Goal: Register for event/course

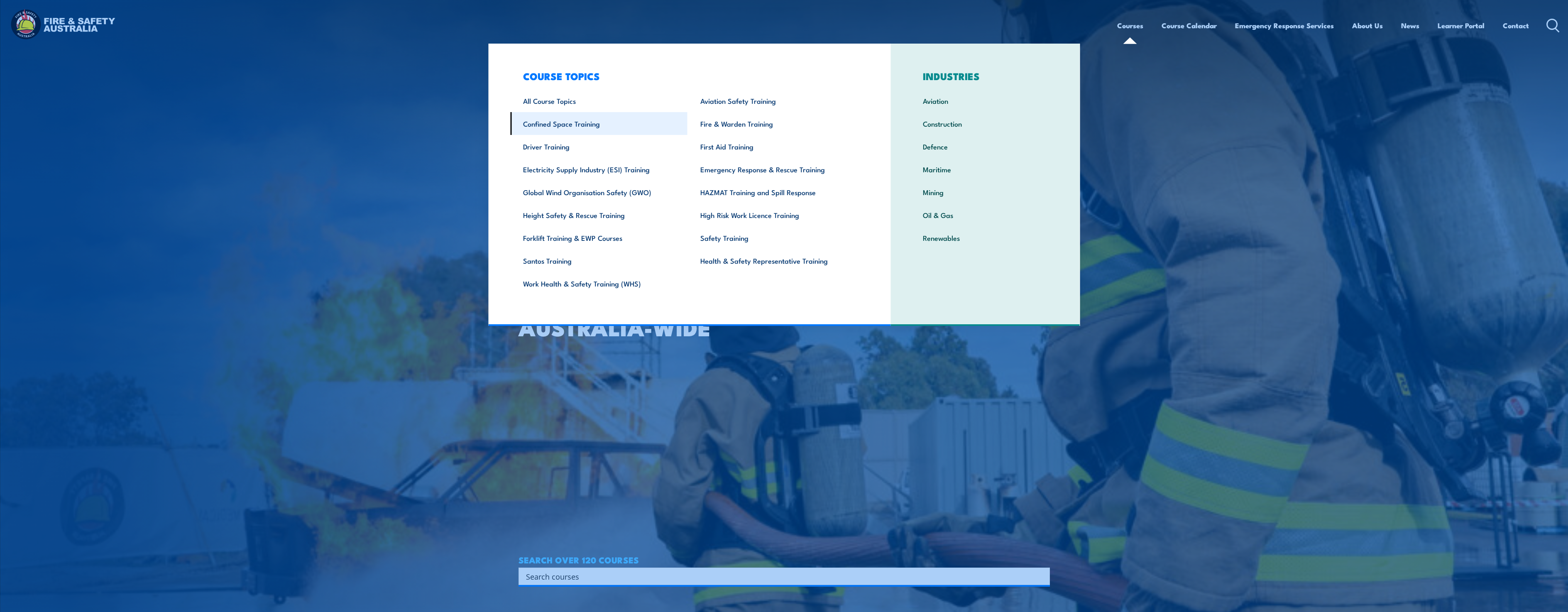
click at [558, 122] on link "Confined Space Training" at bounding box center [599, 124] width 177 height 23
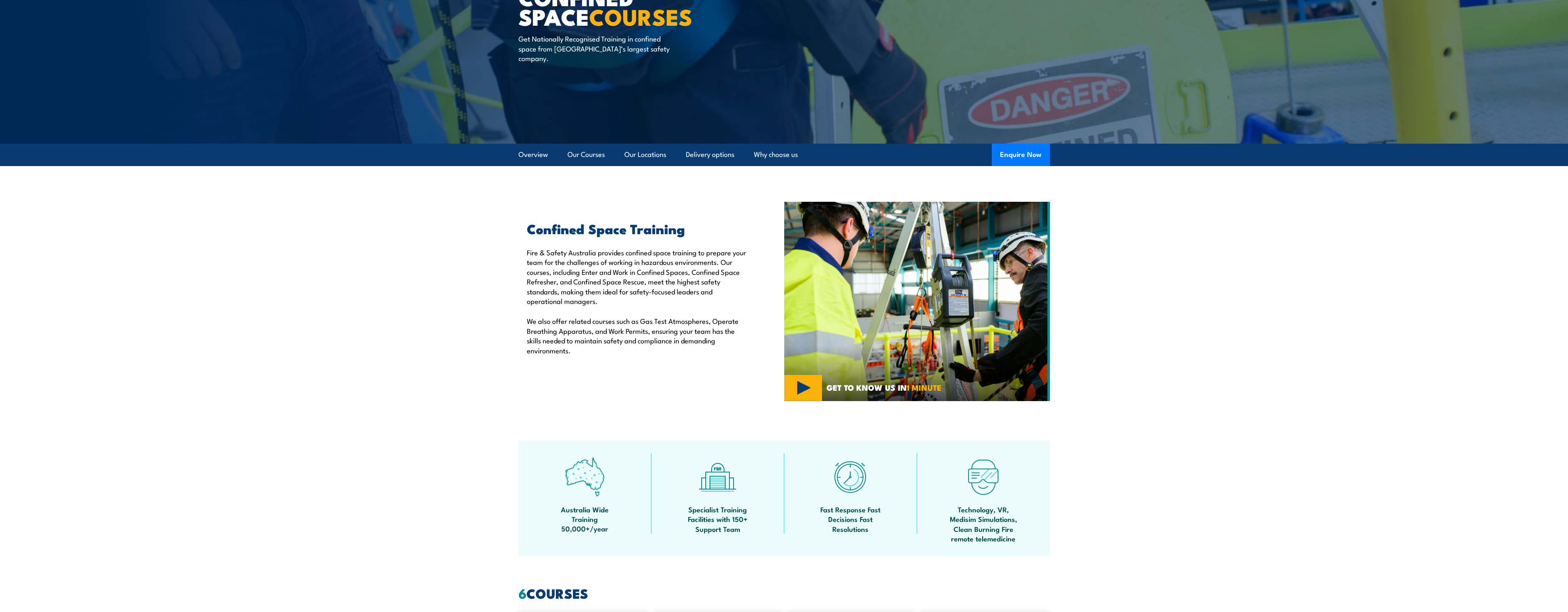
scroll to position [133, 0]
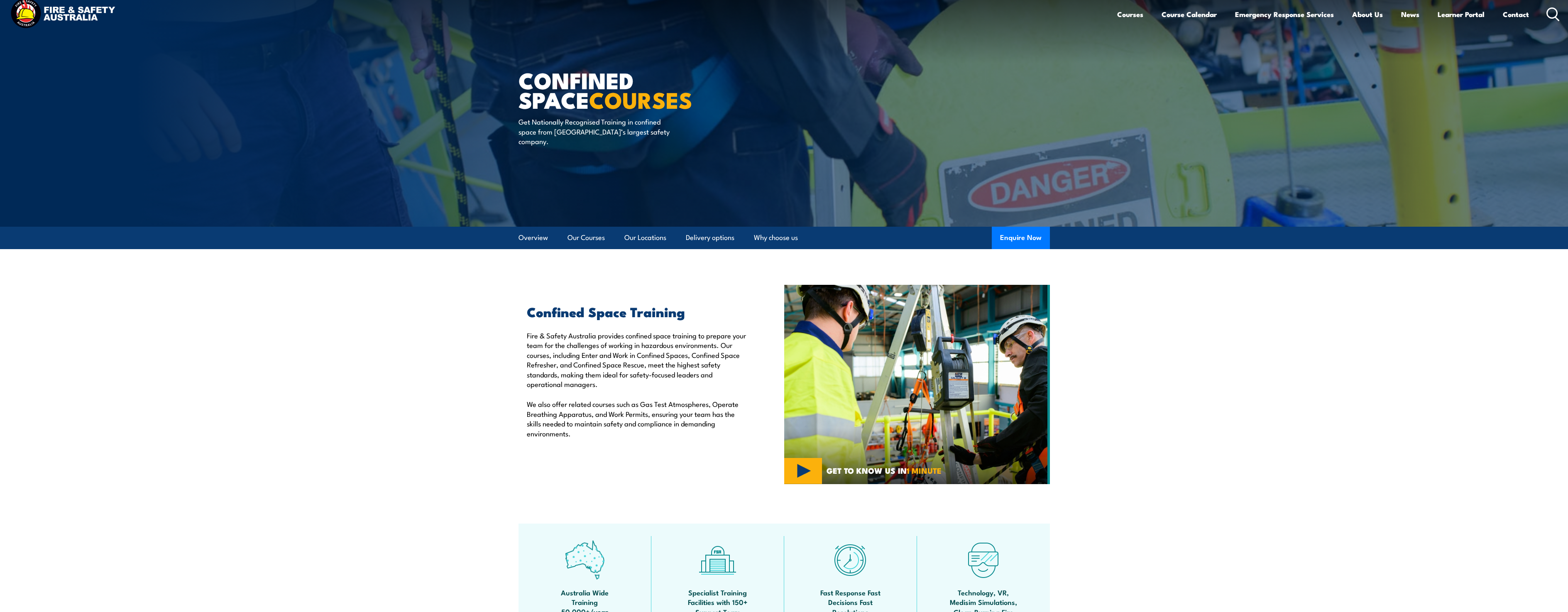
scroll to position [0, 0]
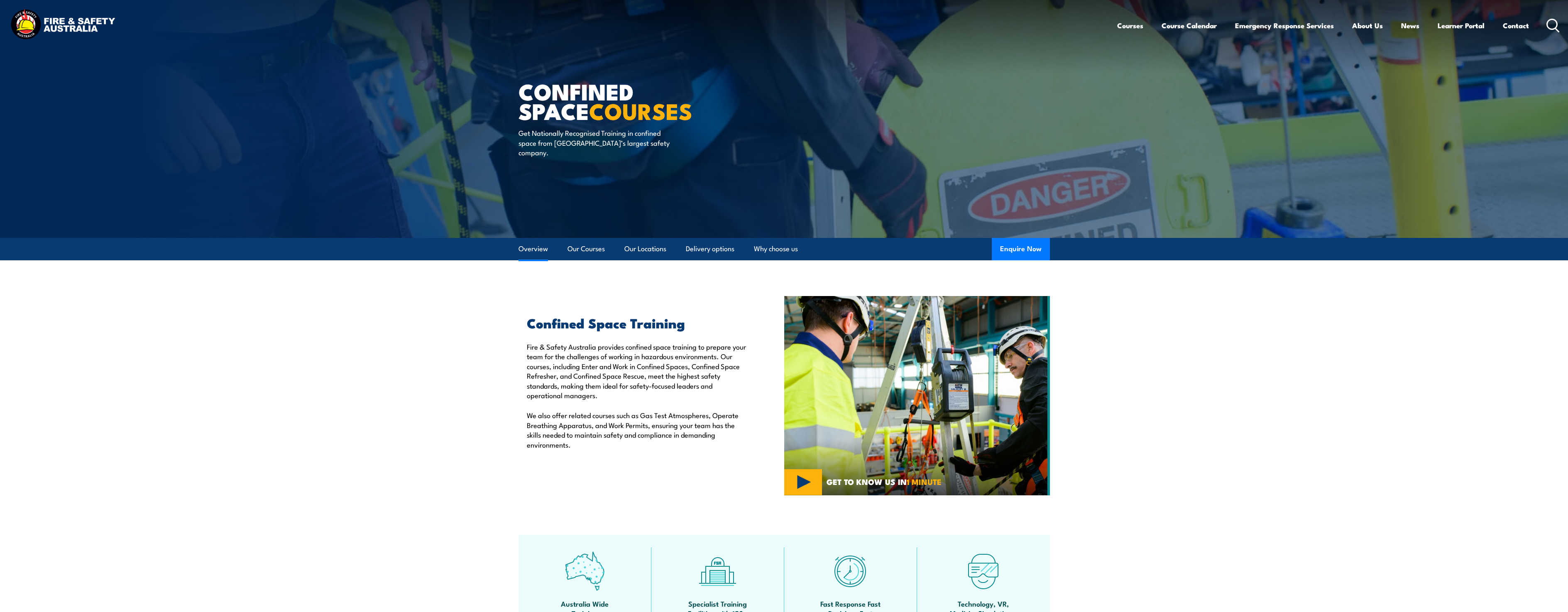
click at [533, 246] on link "Overview" at bounding box center [533, 249] width 30 height 22
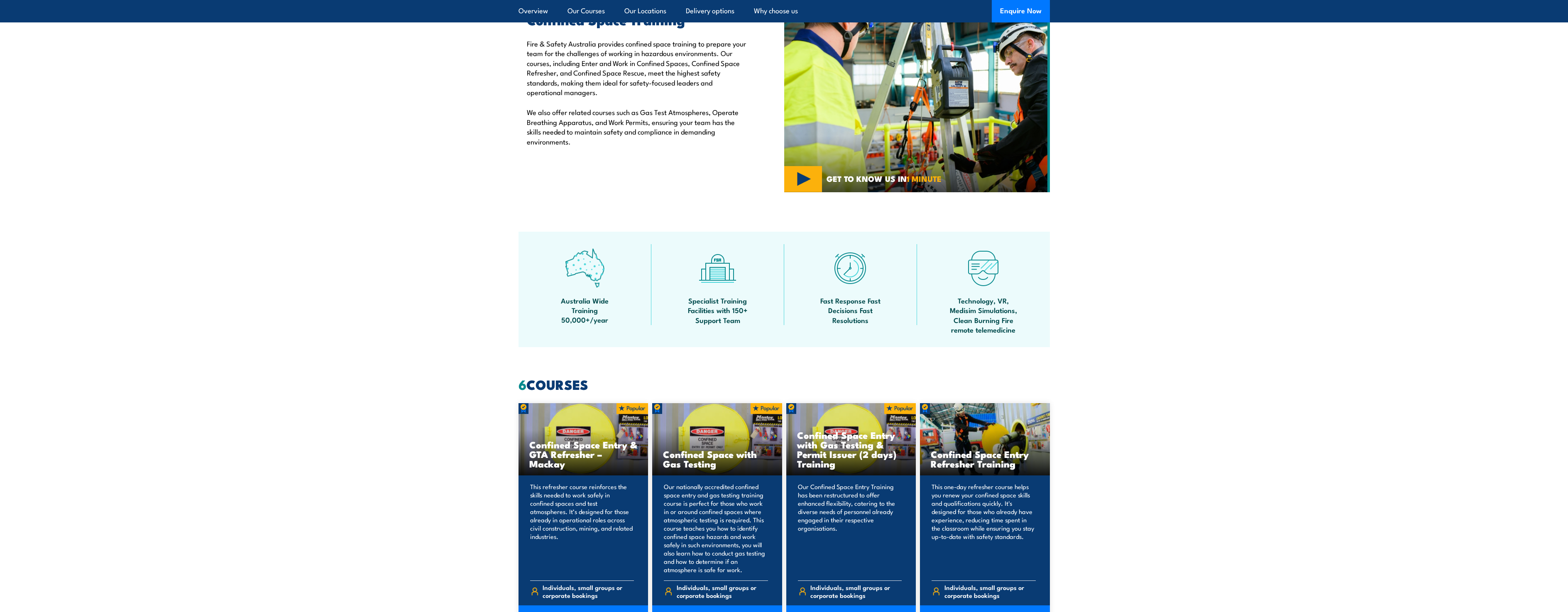
scroll to position [347, 0]
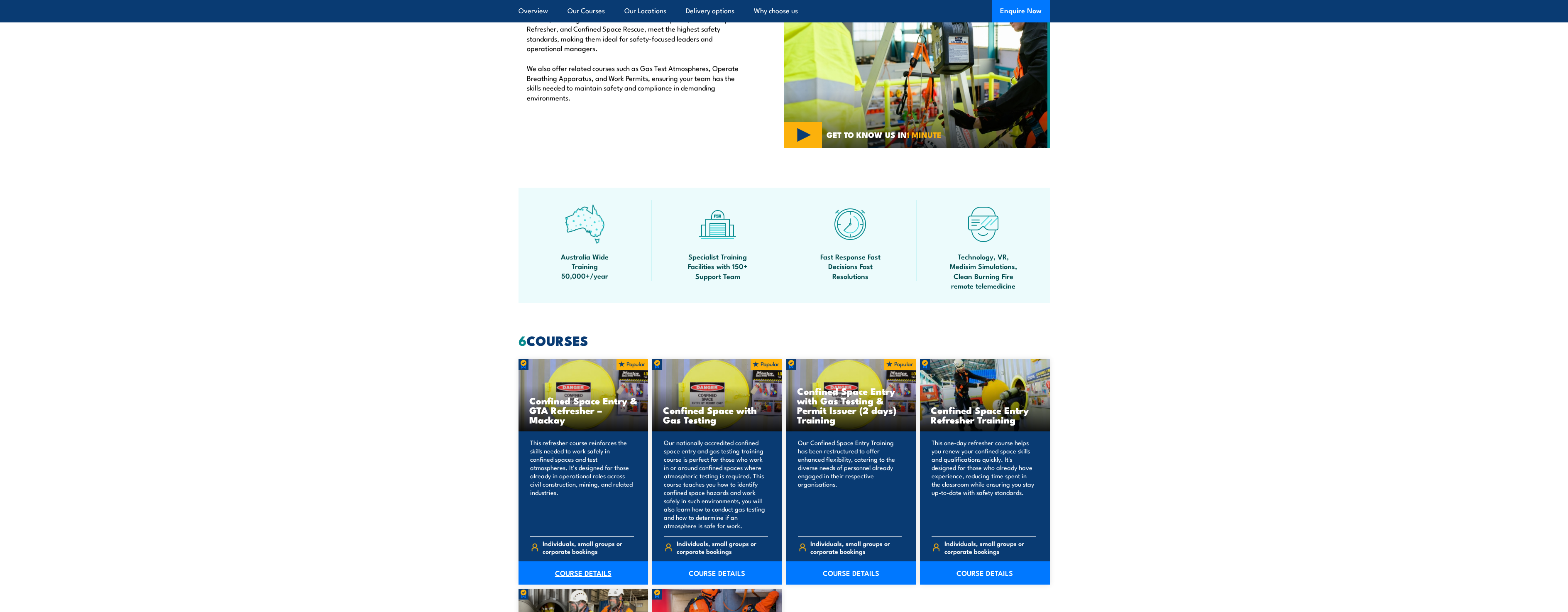
click at [583, 574] on link "COURSE DETAILS" at bounding box center [583, 573] width 130 height 23
